Goal: Task Accomplishment & Management: Use online tool/utility

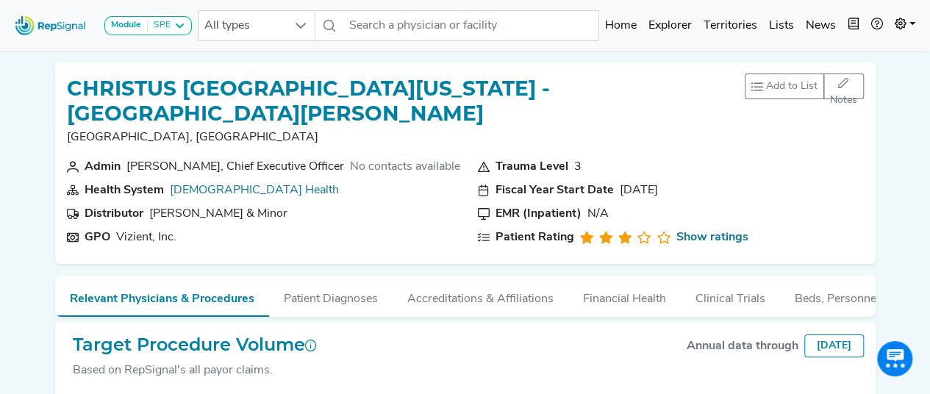
click at [51, 21] on img at bounding box center [51, 26] width 84 height 32
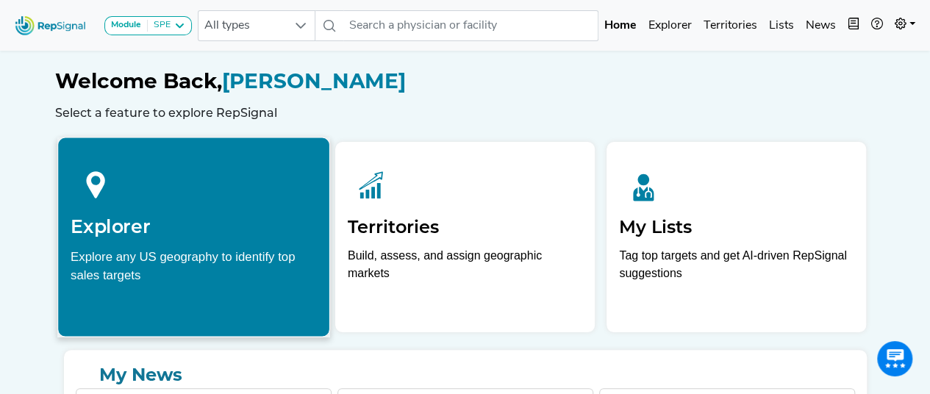
click at [238, 264] on div "Explore any US geography to identify top sales targets" at bounding box center [194, 265] width 246 height 37
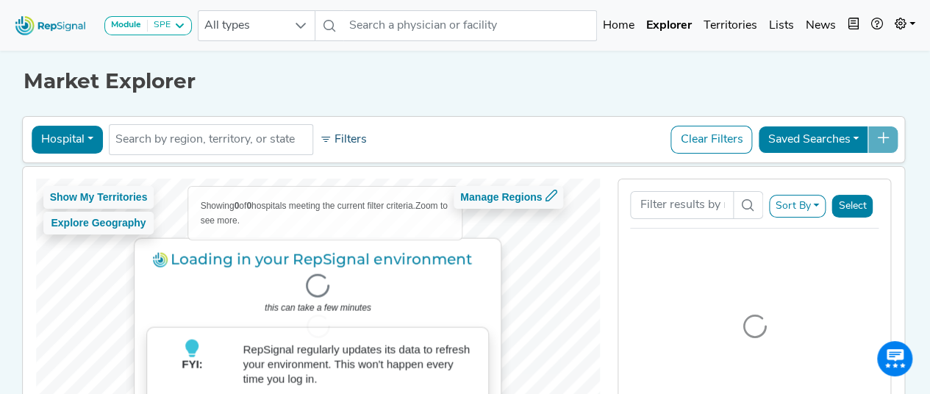
click at [325, 145] on button "Filters" at bounding box center [343, 139] width 54 height 25
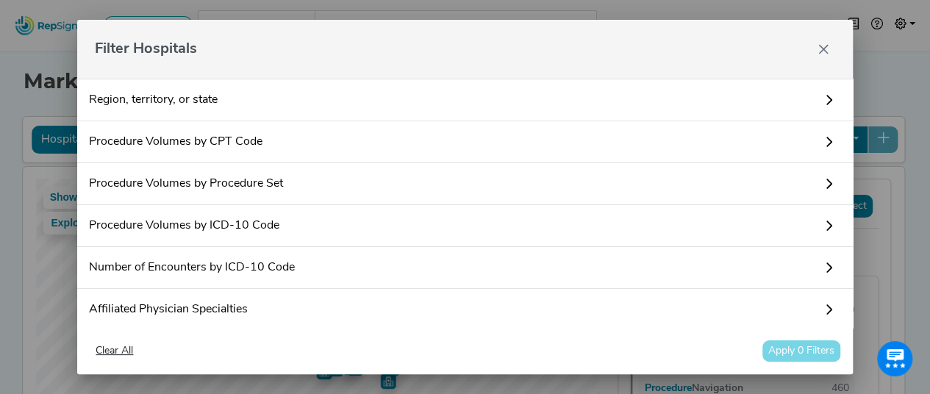
click at [451, 93] on link "Region, territory, or state" at bounding box center [464, 100] width 775 height 43
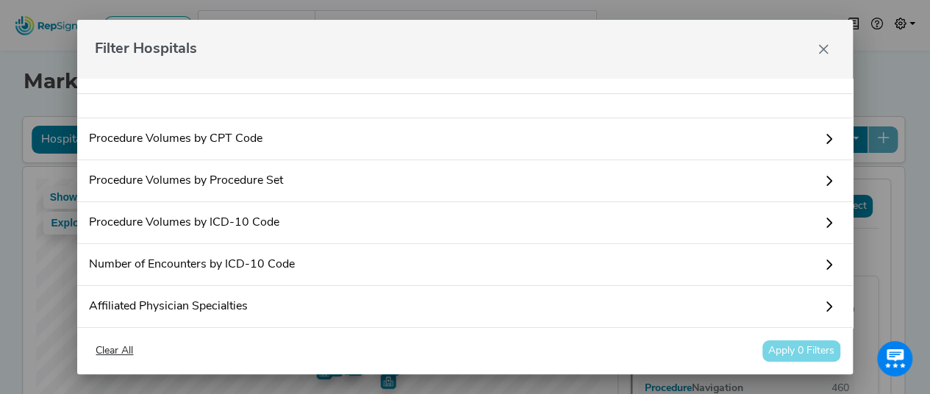
scroll to position [26, 0]
click at [426, 110] on div at bounding box center [464, 107] width 775 height 24
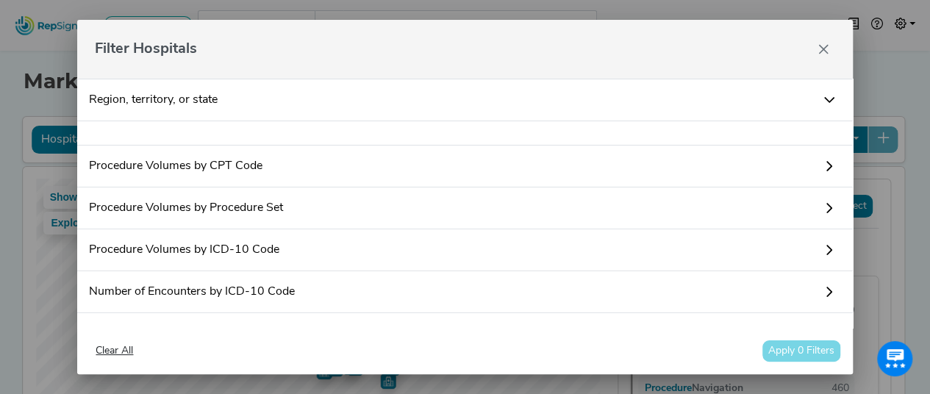
click at [823, 98] on icon at bounding box center [829, 100] width 12 height 12
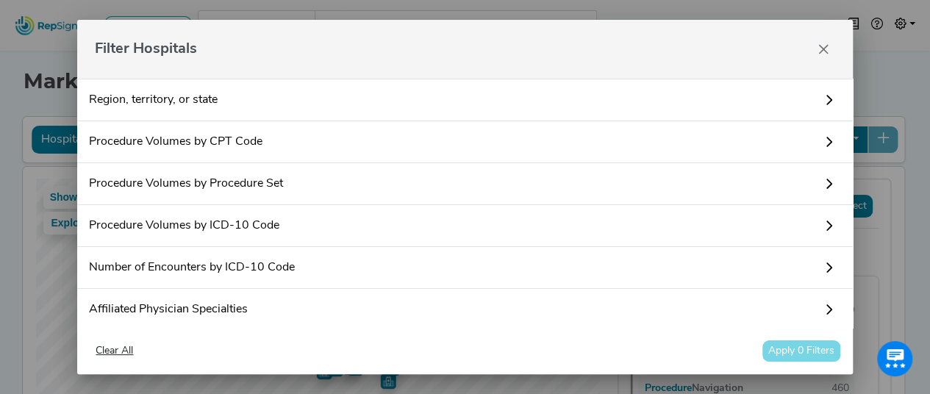
click at [159, 105] on link "Region, territory, or state" at bounding box center [464, 100] width 775 height 43
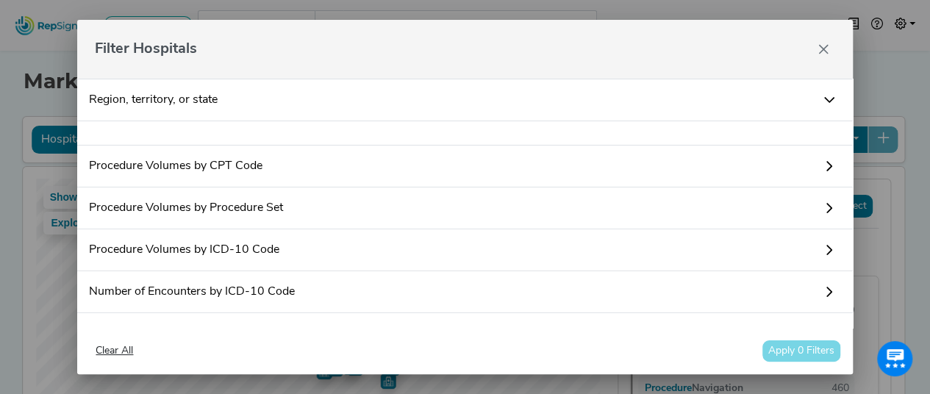
click at [823, 101] on icon at bounding box center [829, 100] width 12 height 12
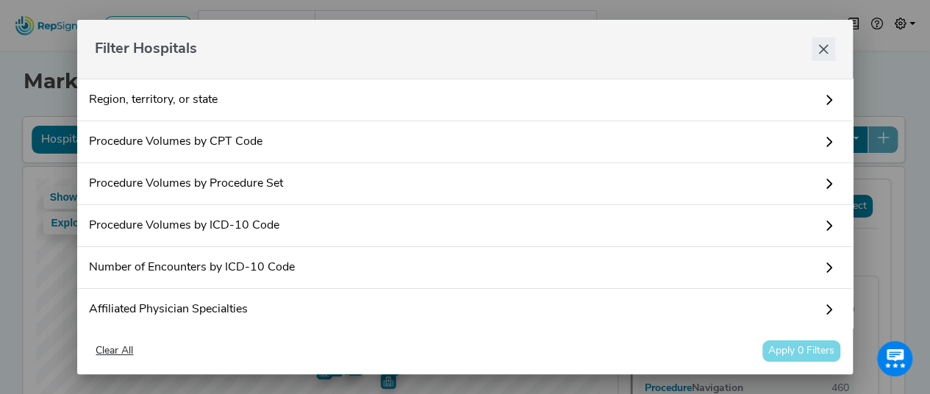
click at [825, 55] on button "Close" at bounding box center [823, 49] width 24 height 24
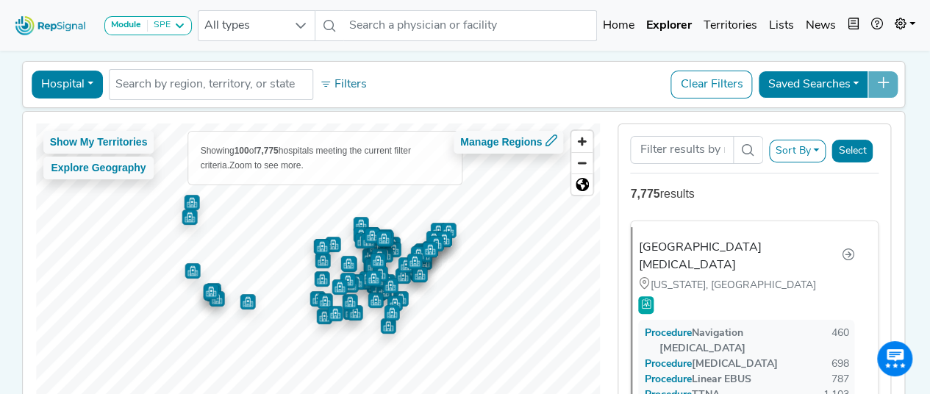
scroll to position [54, 0]
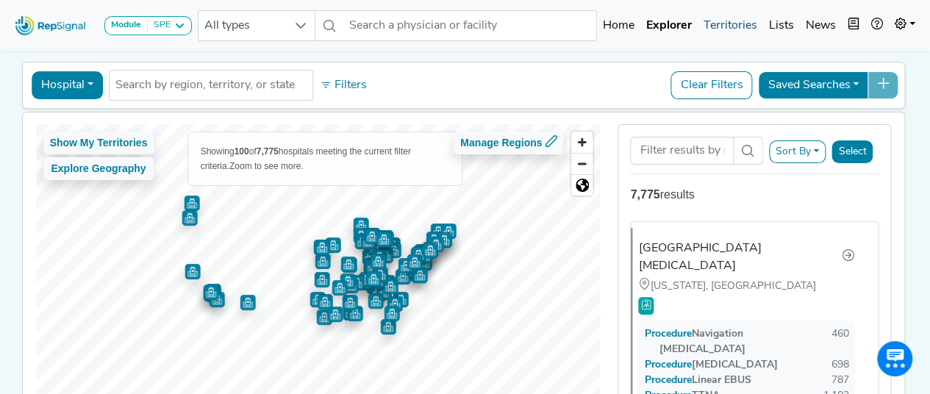
click at [732, 21] on link "Territories" at bounding box center [729, 25] width 65 height 29
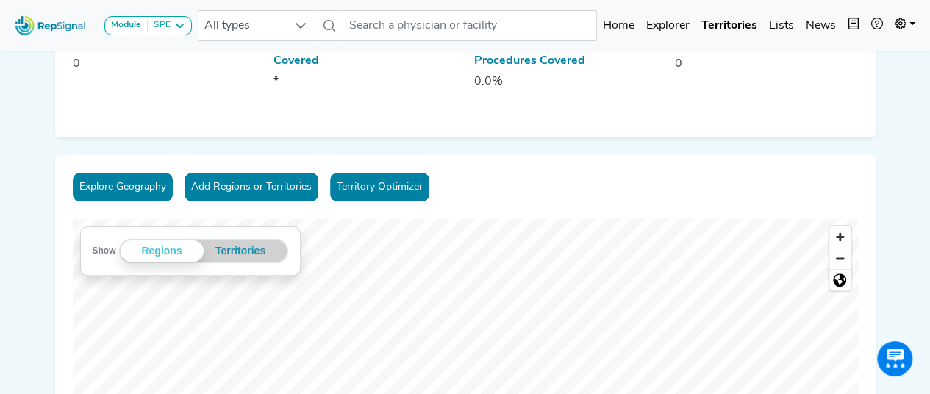
scroll to position [152, 0]
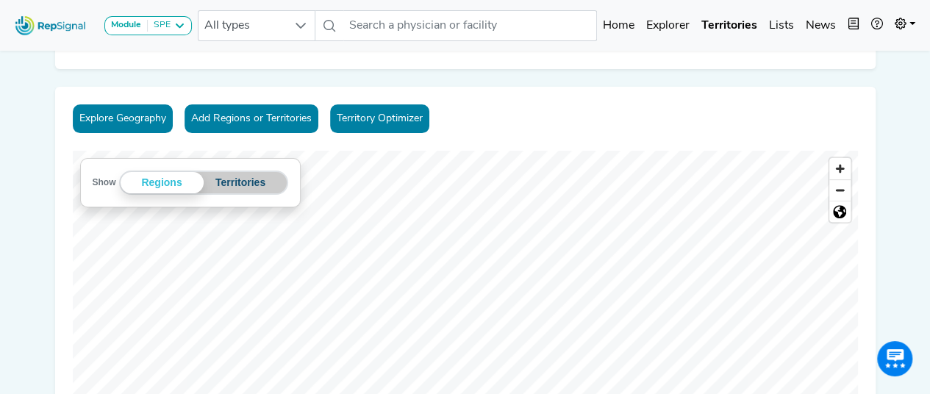
click at [244, 190] on button "Territories" at bounding box center [241, 182] width 74 height 21
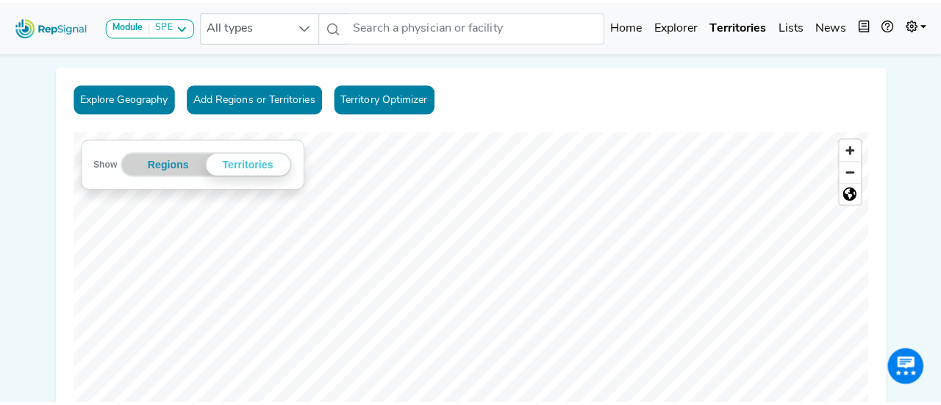
scroll to position [176, 0]
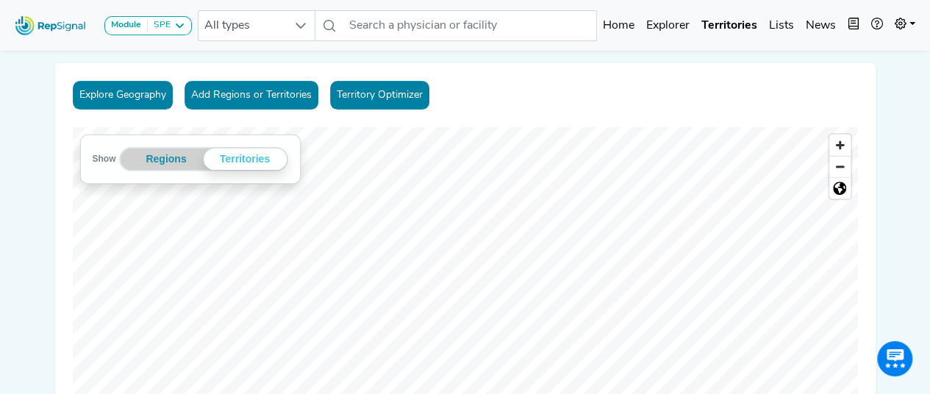
click at [304, 104] on button "Add Regions or Territories" at bounding box center [251, 95] width 134 height 29
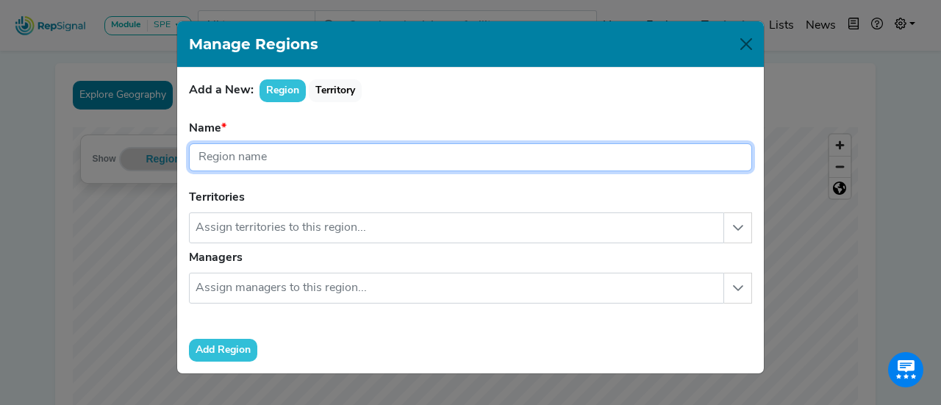
click at [272, 157] on input "text" at bounding box center [470, 157] width 563 height 28
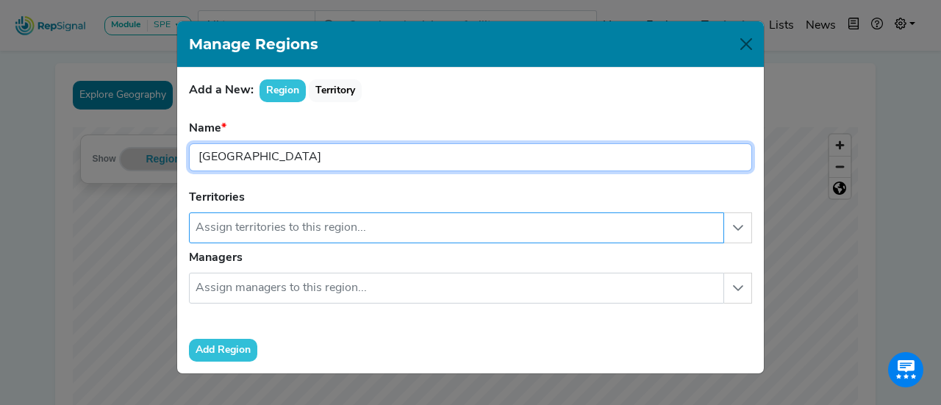
type input "[GEOGRAPHIC_DATA]"
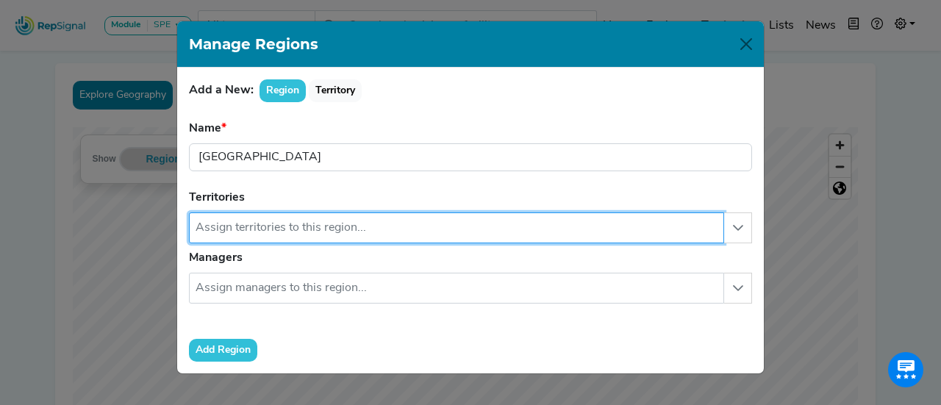
click at [311, 226] on input "text" at bounding box center [456, 227] width 535 height 31
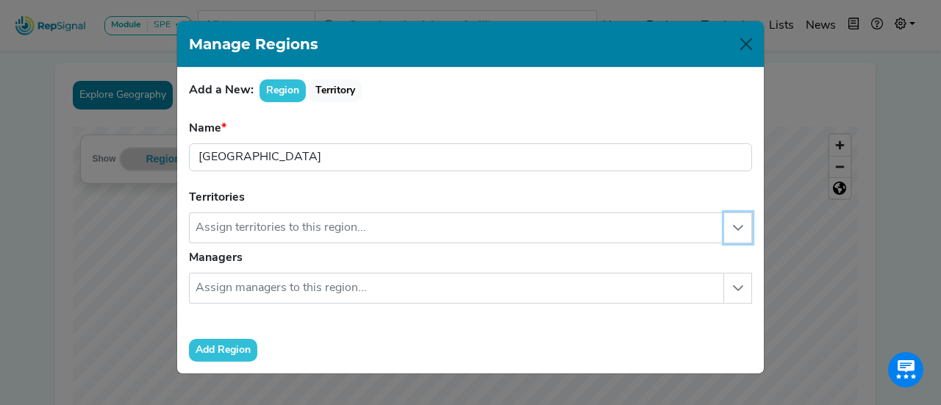
click at [736, 218] on button "button" at bounding box center [738, 227] width 28 height 31
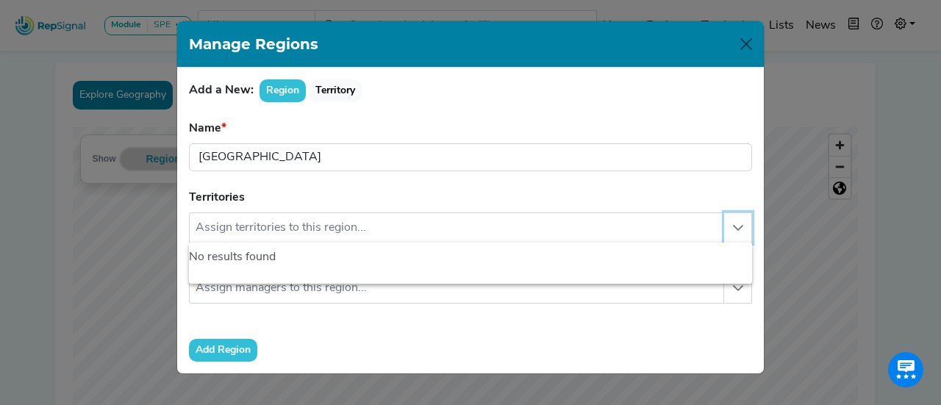
click at [736, 218] on button "button" at bounding box center [738, 227] width 28 height 31
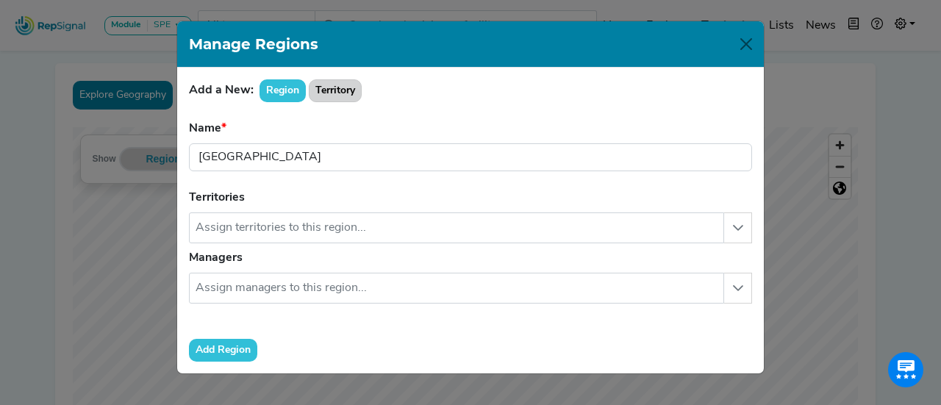
click at [321, 85] on button "Territory" at bounding box center [335, 90] width 53 height 23
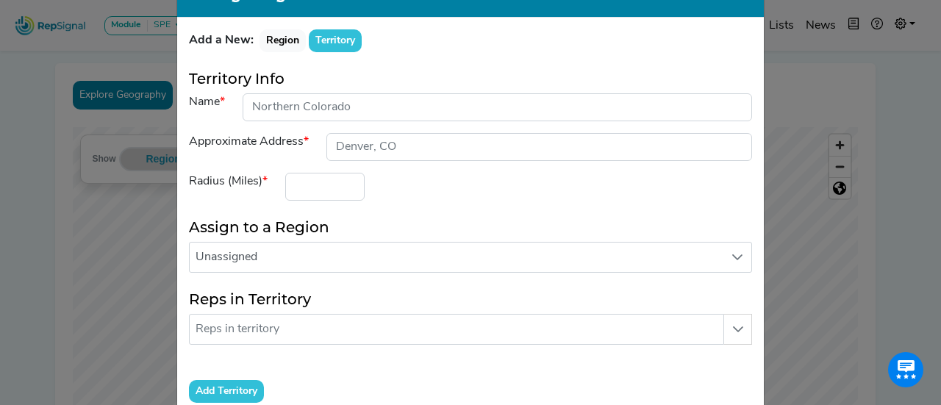
scroll to position [60, 0]
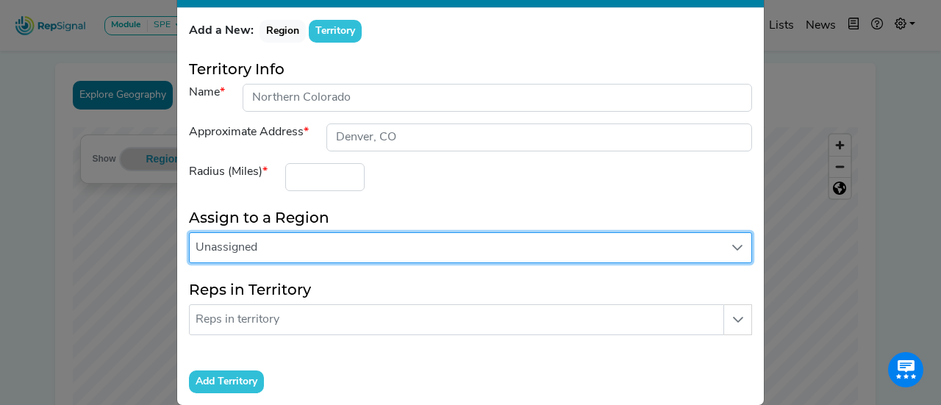
click at [460, 252] on span "Unassigned" at bounding box center [457, 247] width 534 height 29
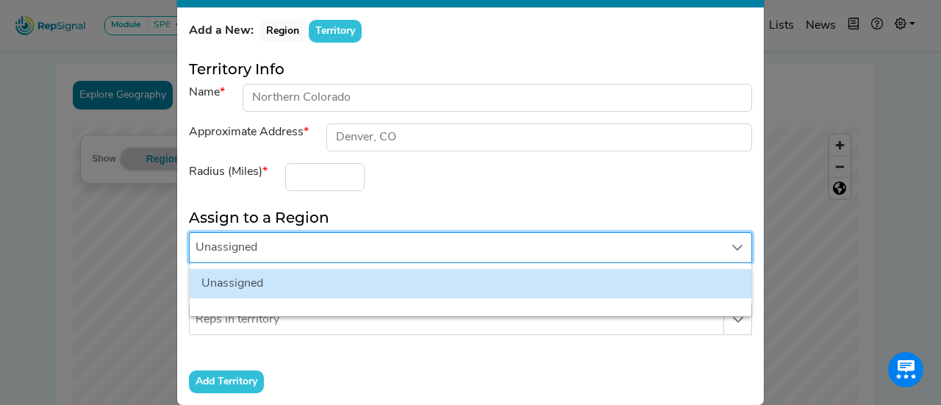
click at [460, 252] on span "Unassigned" at bounding box center [457, 247] width 534 height 29
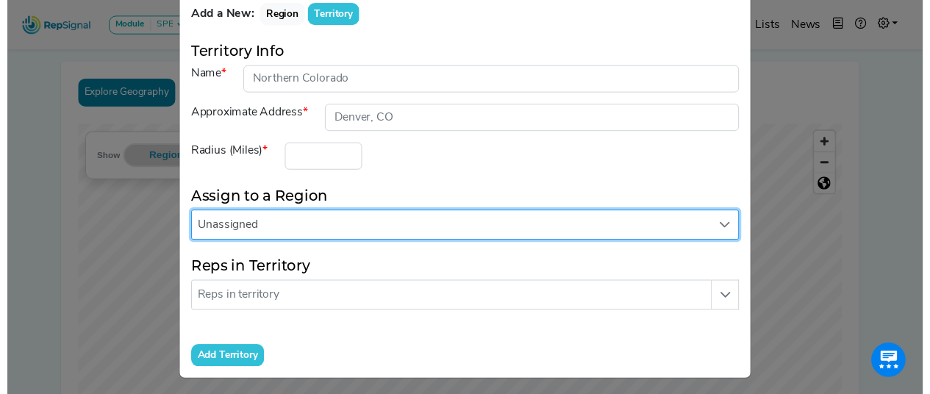
scroll to position [0, 0]
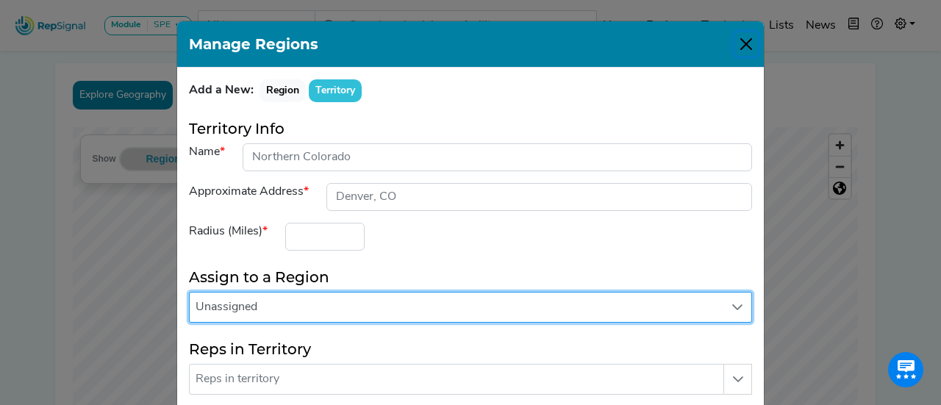
click at [745, 44] on button "Close" at bounding box center [746, 44] width 24 height 24
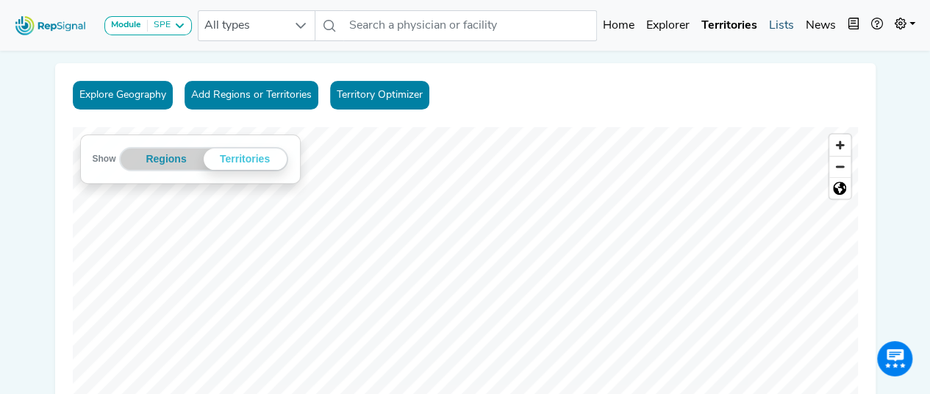
click at [763, 28] on link "Lists" at bounding box center [781, 25] width 37 height 29
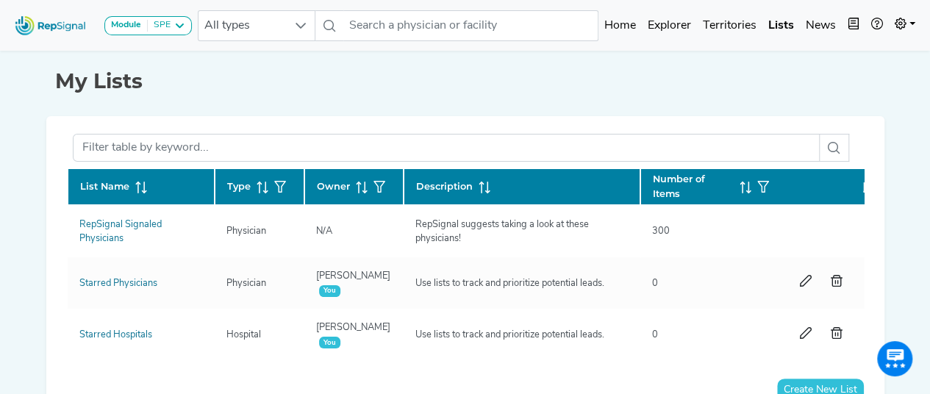
scroll to position [1, 0]
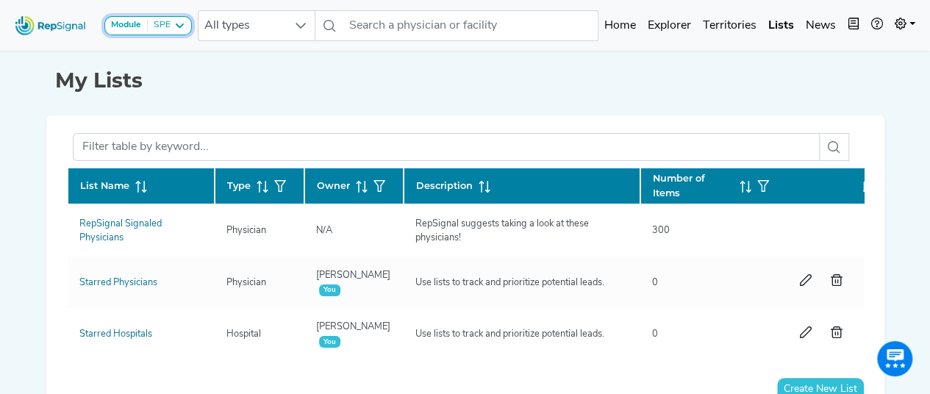
click at [183, 23] on icon at bounding box center [179, 26] width 12 height 12
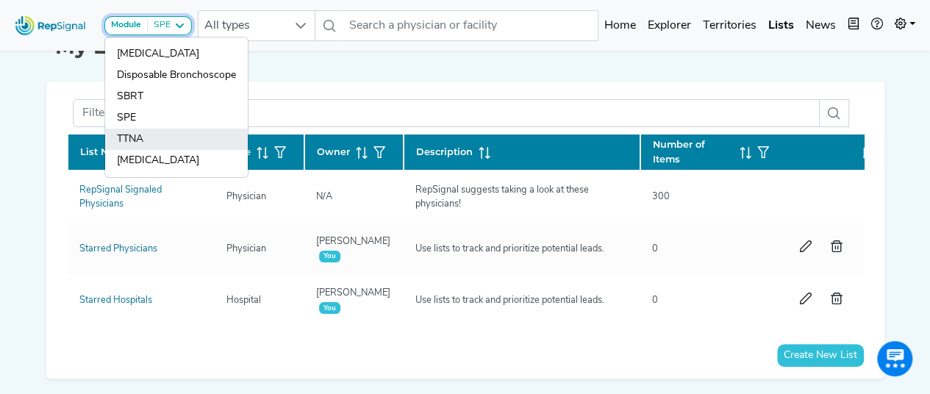
scroll to position [0, 0]
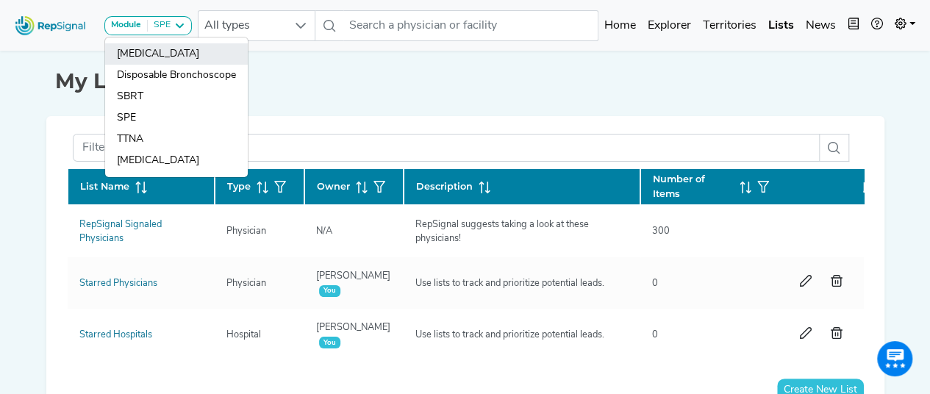
click at [156, 65] on link "[MEDICAL_DATA]" at bounding box center [176, 75] width 143 height 21
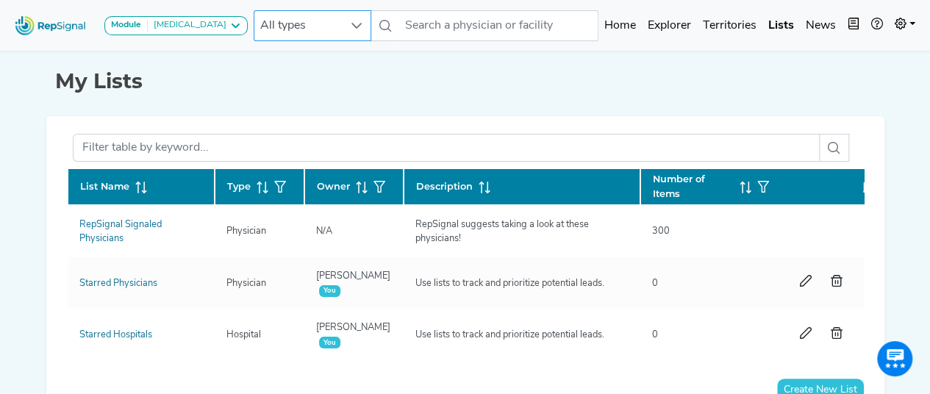
click at [343, 35] on div at bounding box center [357, 25] width 28 height 29
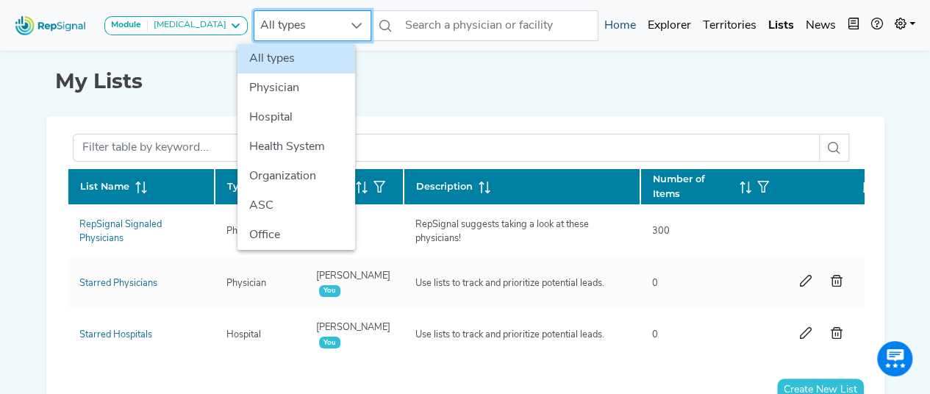
click at [627, 21] on link "Home" at bounding box center [619, 25] width 43 height 29
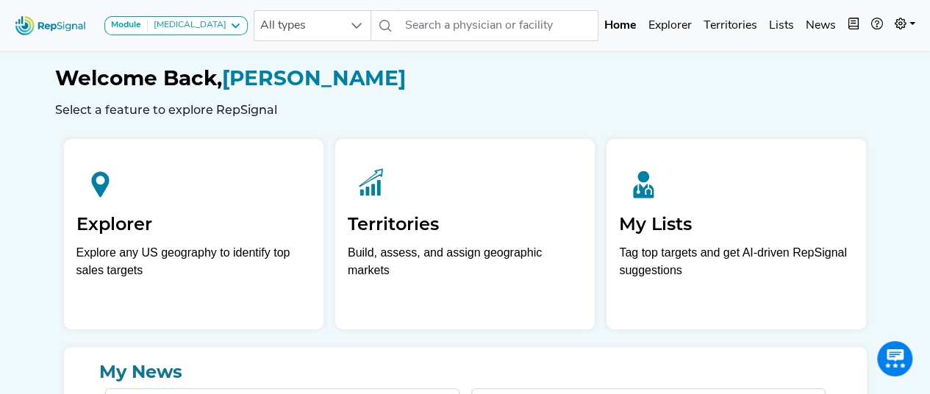
scroll to position [0, 11]
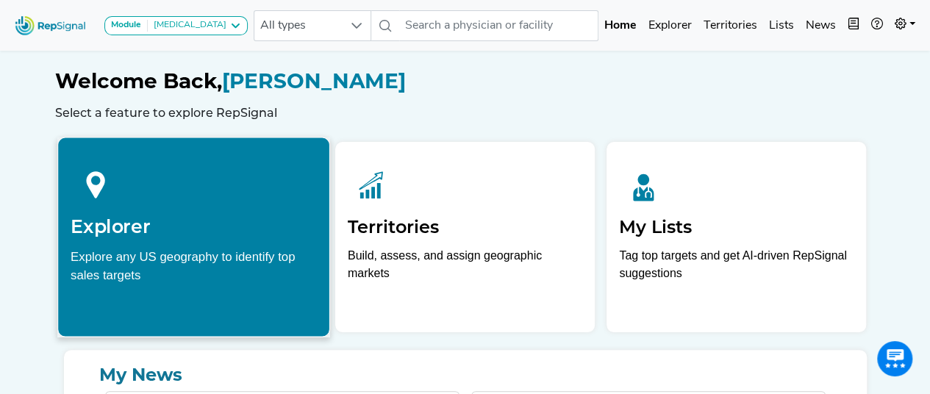
click at [220, 219] on h2 "Explorer" at bounding box center [194, 226] width 246 height 22
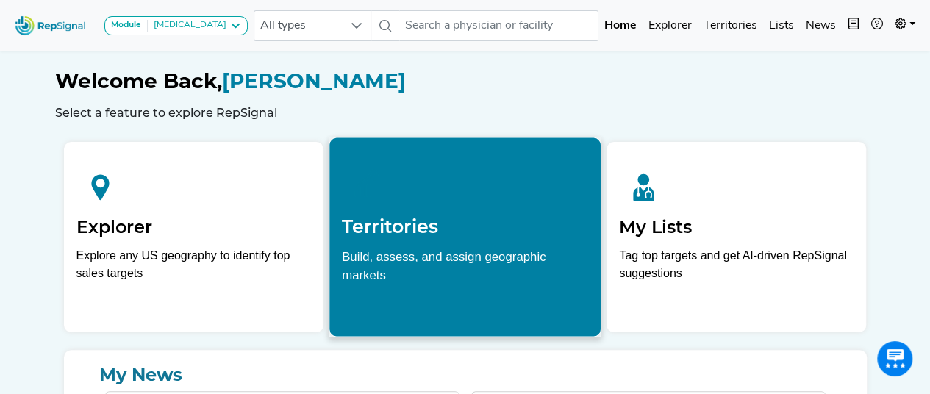
click at [389, 150] on div "Territories Build, assess, and assign geographic markets" at bounding box center [464, 221] width 271 height 168
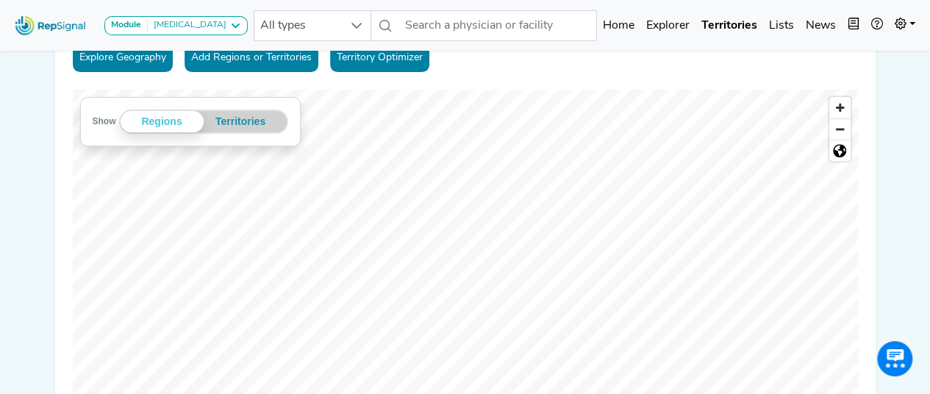
scroll to position [214, 11]
click at [226, 58] on button "Add Regions or Territories" at bounding box center [251, 57] width 134 height 29
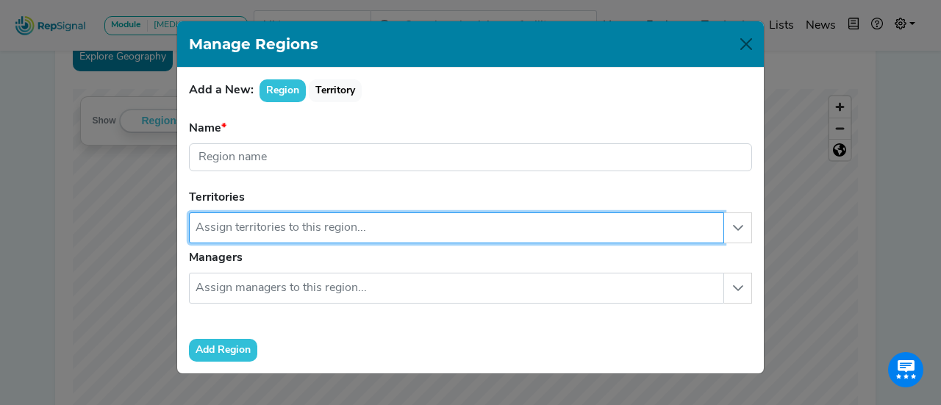
click at [365, 221] on input "text" at bounding box center [456, 227] width 535 height 31
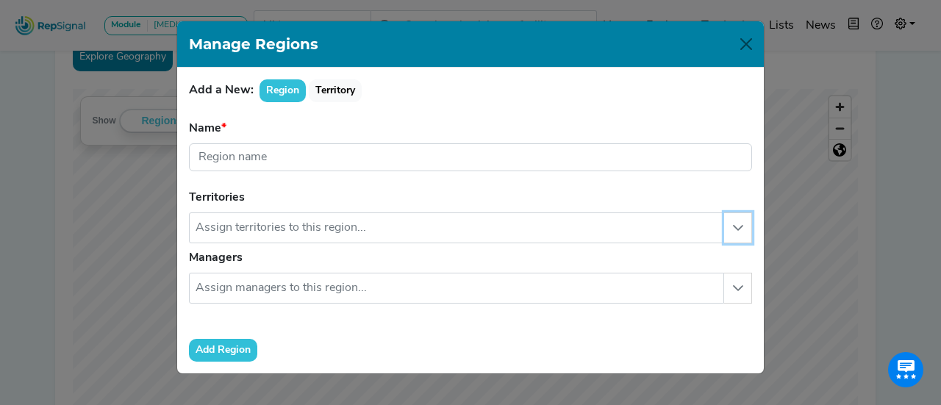
click at [734, 232] on button "button" at bounding box center [738, 227] width 28 height 31
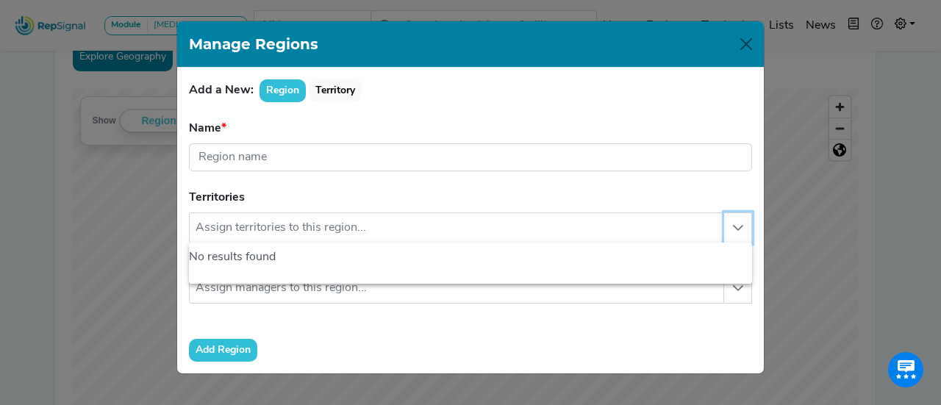
click at [734, 232] on button "button" at bounding box center [738, 227] width 28 height 31
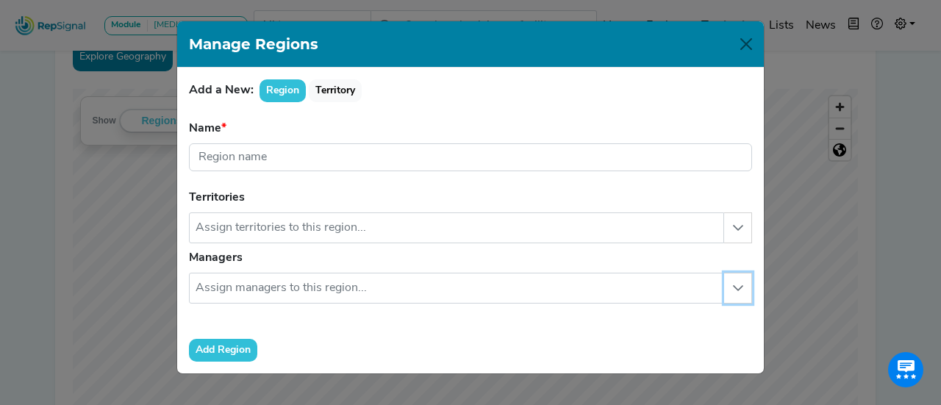
click at [741, 298] on button "button" at bounding box center [738, 288] width 28 height 31
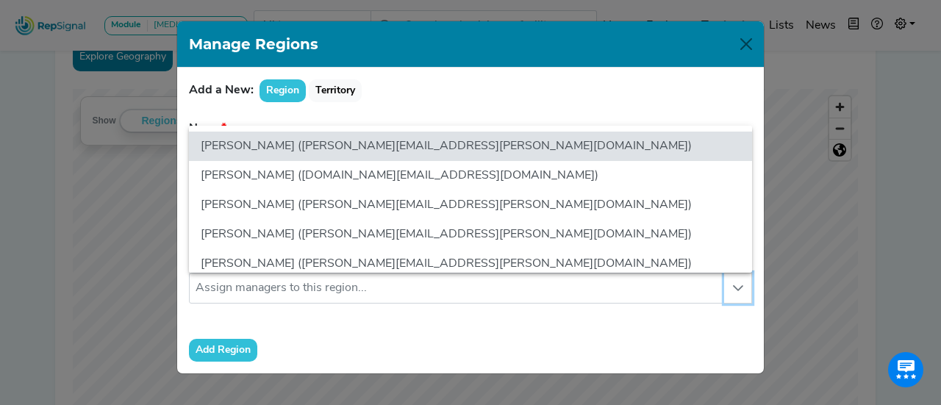
click at [741, 298] on button "button" at bounding box center [738, 288] width 28 height 31
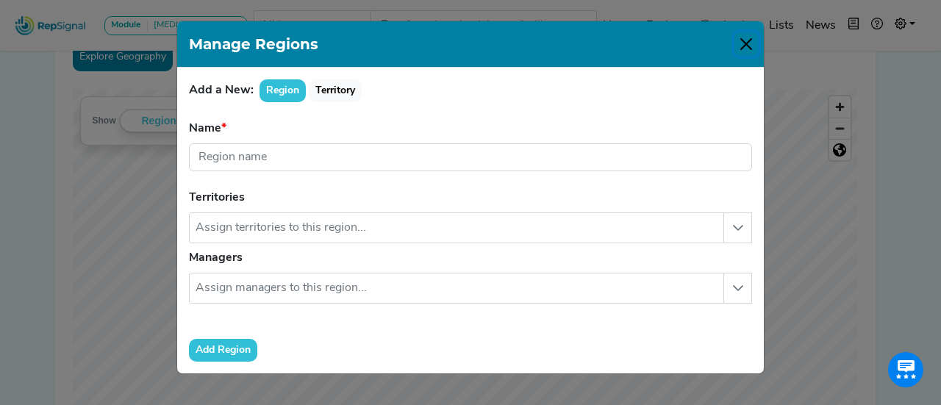
click at [746, 46] on button "Close" at bounding box center [746, 44] width 24 height 24
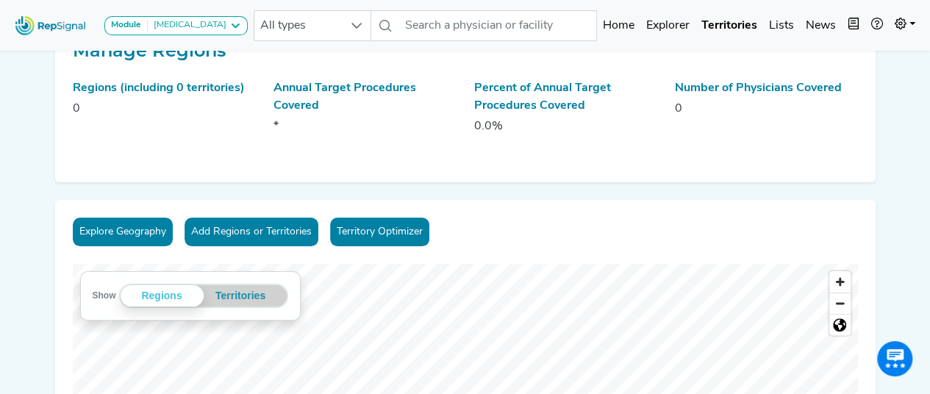
scroll to position [38, 0]
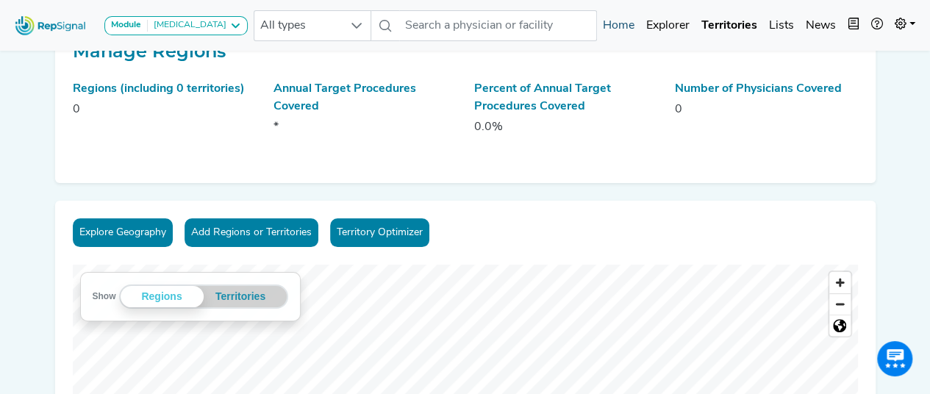
click at [619, 21] on link "Home" at bounding box center [618, 25] width 43 height 29
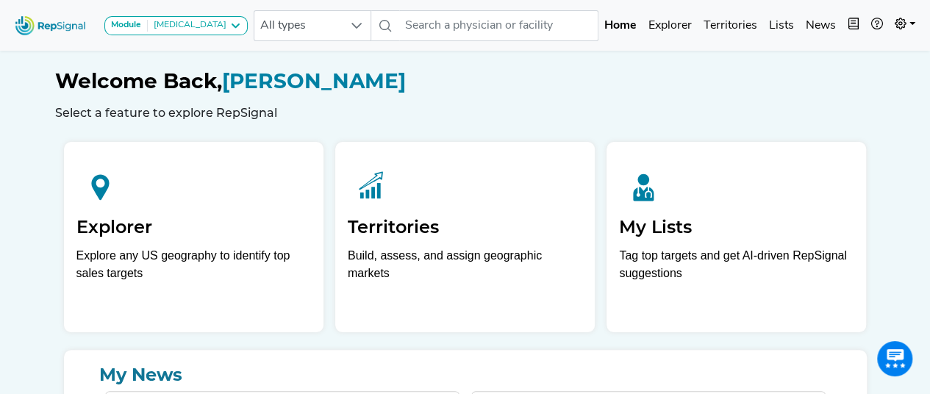
click at [49, 289] on div "Welcome Back, [PERSON_NAME] Select a feature to explore RepSignal Explorer Expl…" at bounding box center [465, 284] width 838 height 475
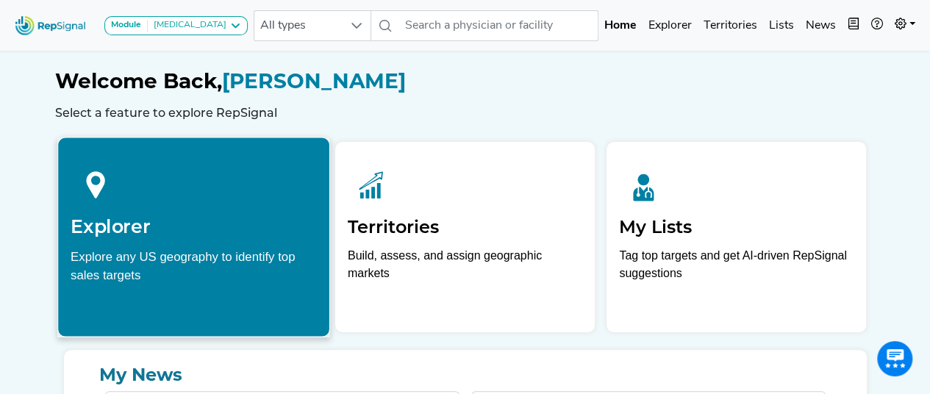
click at [100, 270] on div "Explore any US geography to identify top sales targets" at bounding box center [194, 265] width 246 height 37
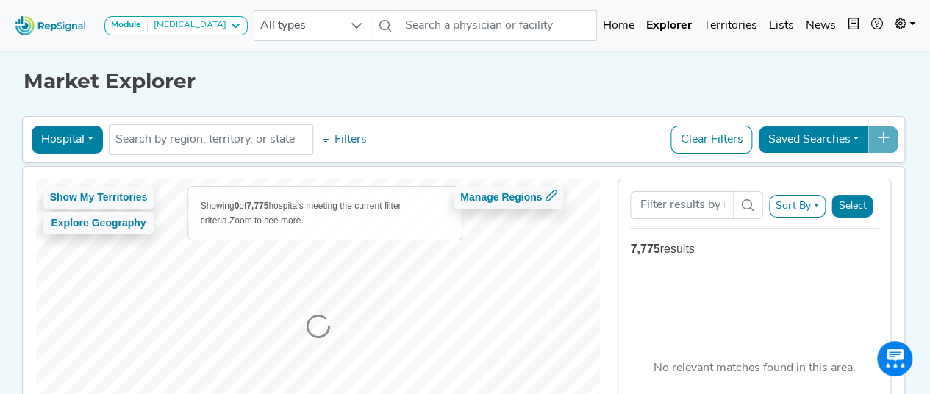
scroll to position [34, 0]
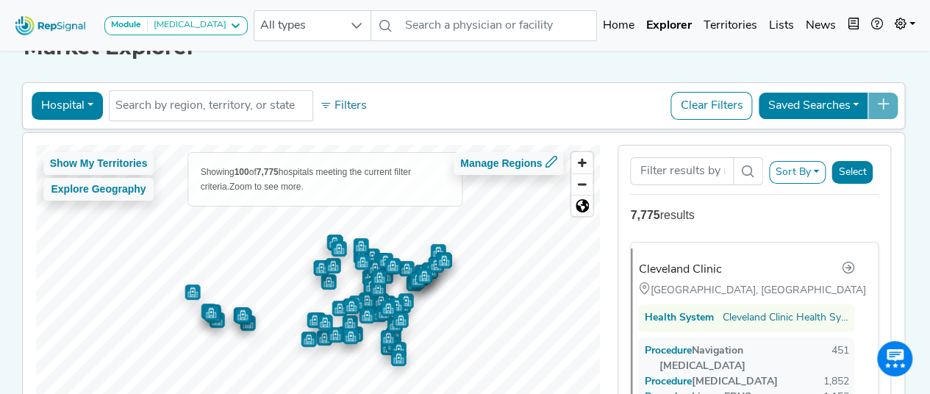
click at [166, 120] on div "Hospital Physician Hospital ASC Office Health System No results found Filters C…" at bounding box center [464, 106] width 870 height 34
click at [166, 109] on input "text" at bounding box center [210, 106] width 191 height 18
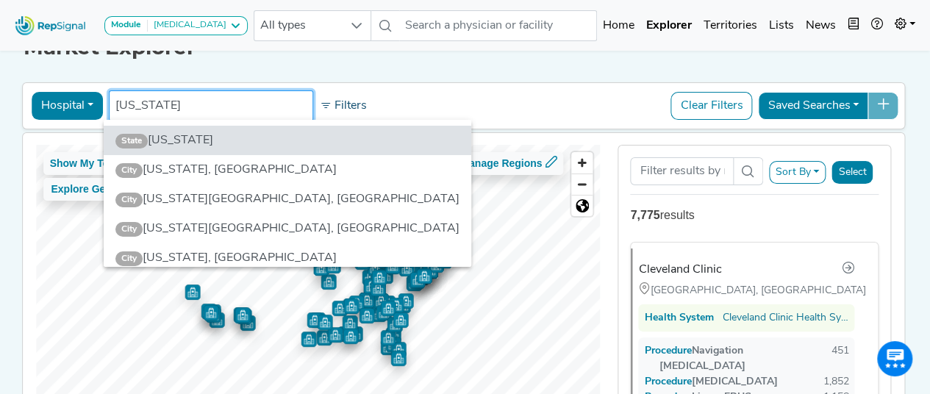
type input "[US_STATE]"
click at [355, 101] on button "Filters" at bounding box center [343, 105] width 54 height 25
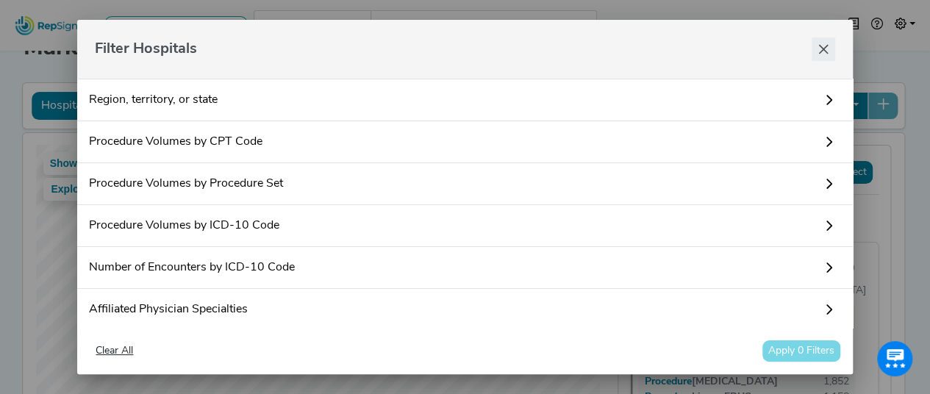
click at [819, 49] on icon "Close" at bounding box center [823, 49] width 12 height 12
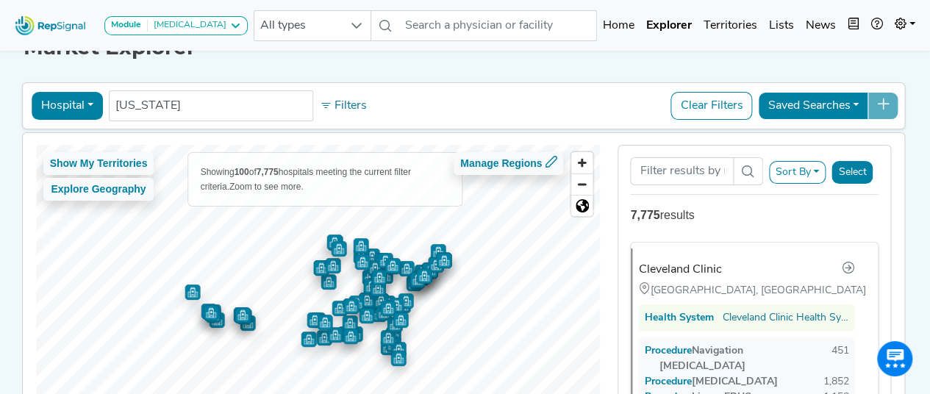
click at [90, 123] on div "Hospital Physician Hospital ASC Office Health System [US_STATE] No results foun…" at bounding box center [463, 105] width 883 height 47
click at [85, 107] on button "Hospital" at bounding box center [67, 106] width 71 height 28
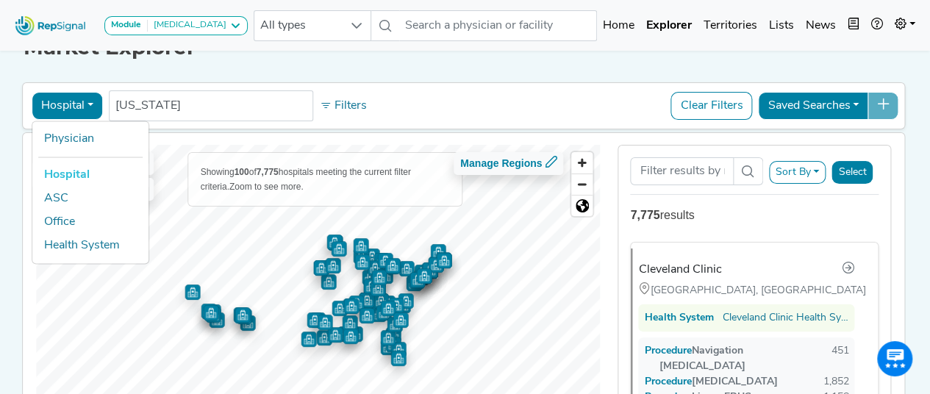
click at [85, 107] on button "Hospital" at bounding box center [67, 106] width 71 height 28
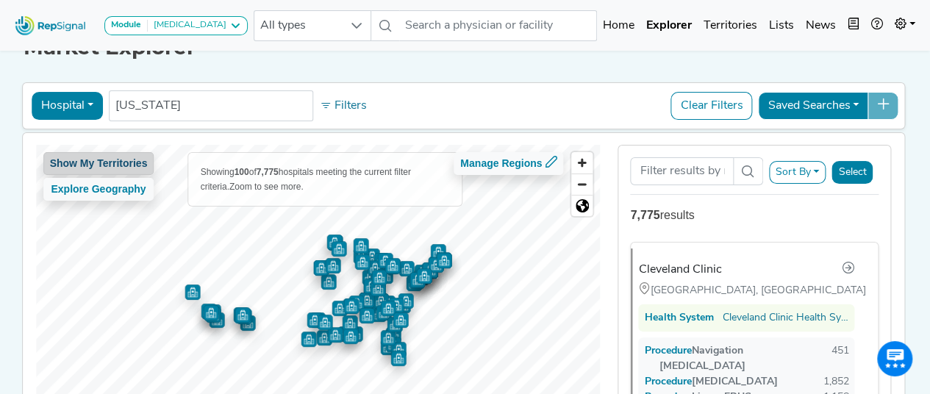
click at [120, 170] on button "Show My Territories" at bounding box center [98, 163] width 111 height 23
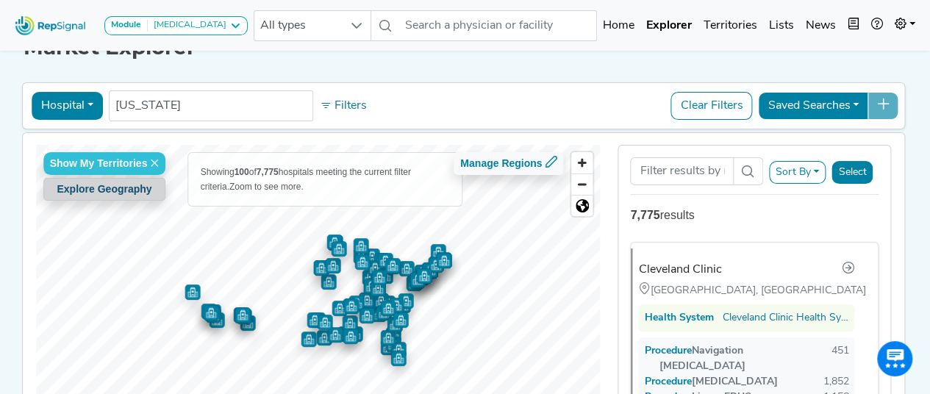
click at [118, 182] on button "Explore Geography" at bounding box center [104, 189] width 123 height 23
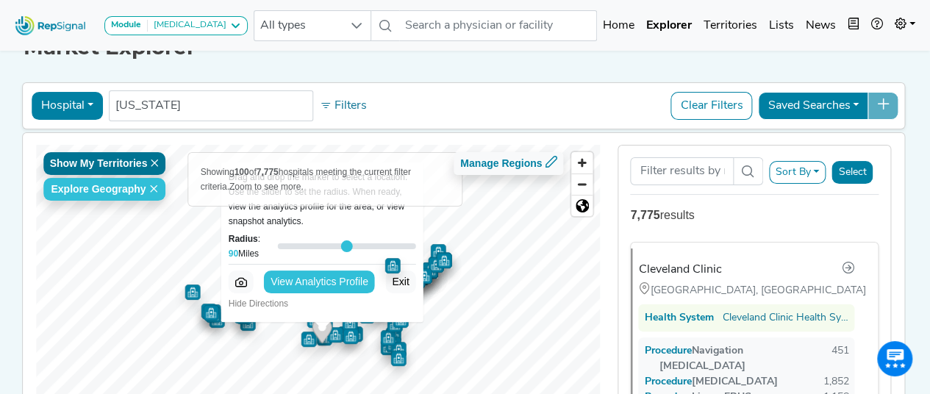
click at [150, 164] on icon at bounding box center [154, 163] width 9 height 9
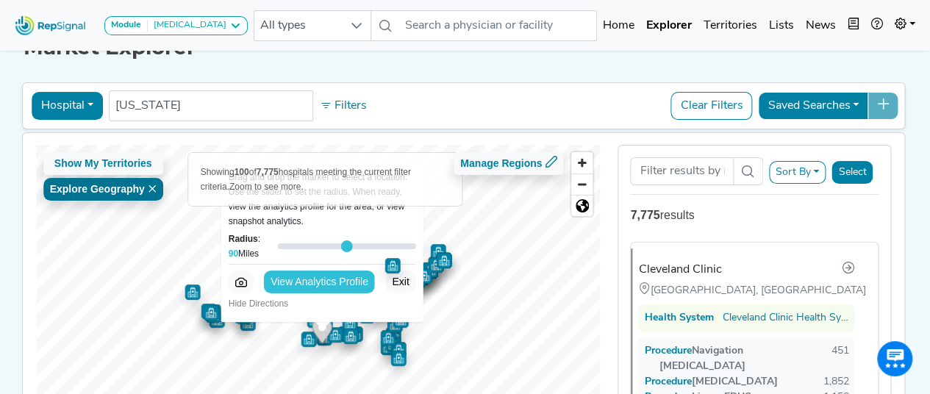
click at [151, 180] on button "Explore Geography" at bounding box center [103, 189] width 120 height 23
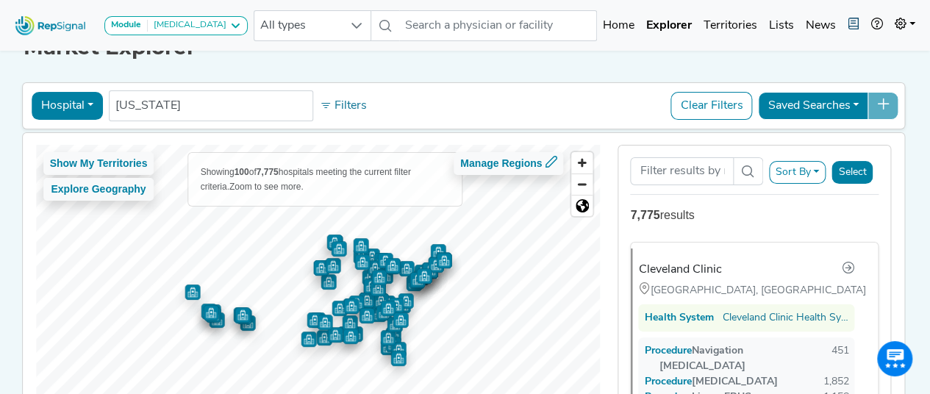
click at [844, 29] on button "new notes" at bounding box center [854, 25] width 24 height 29
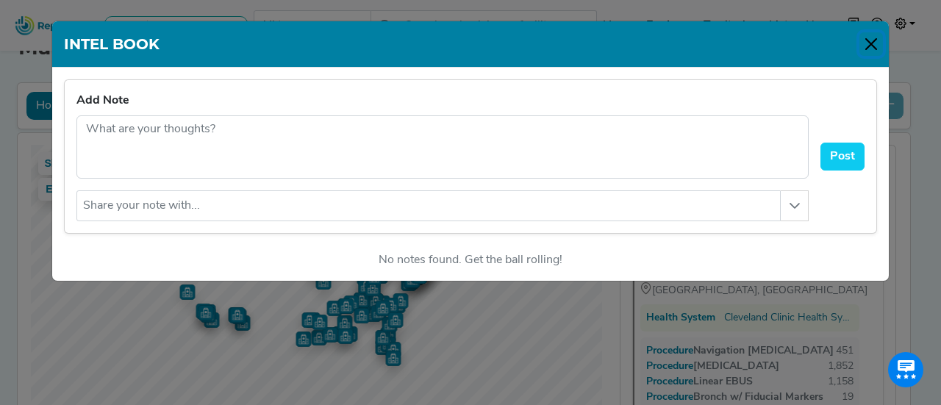
click at [871, 39] on button "Close" at bounding box center [871, 44] width 24 height 24
